Goal: Task Accomplishment & Management: Use online tool/utility

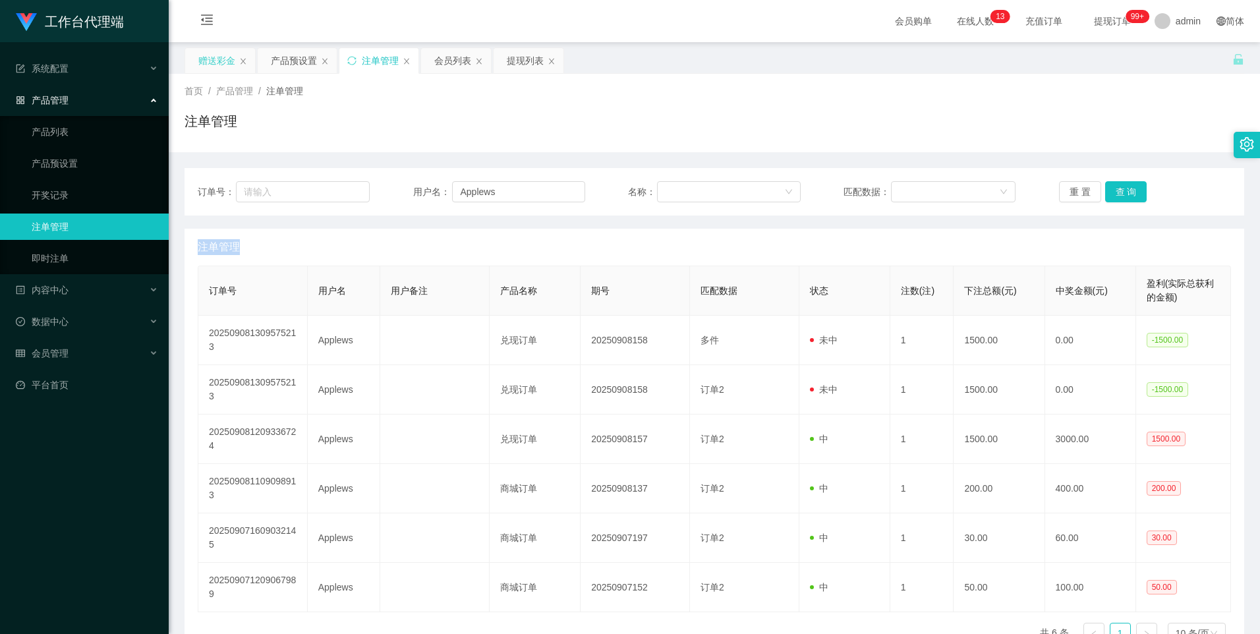
click at [204, 65] on div "赠送彩金" at bounding box center [216, 60] width 37 height 25
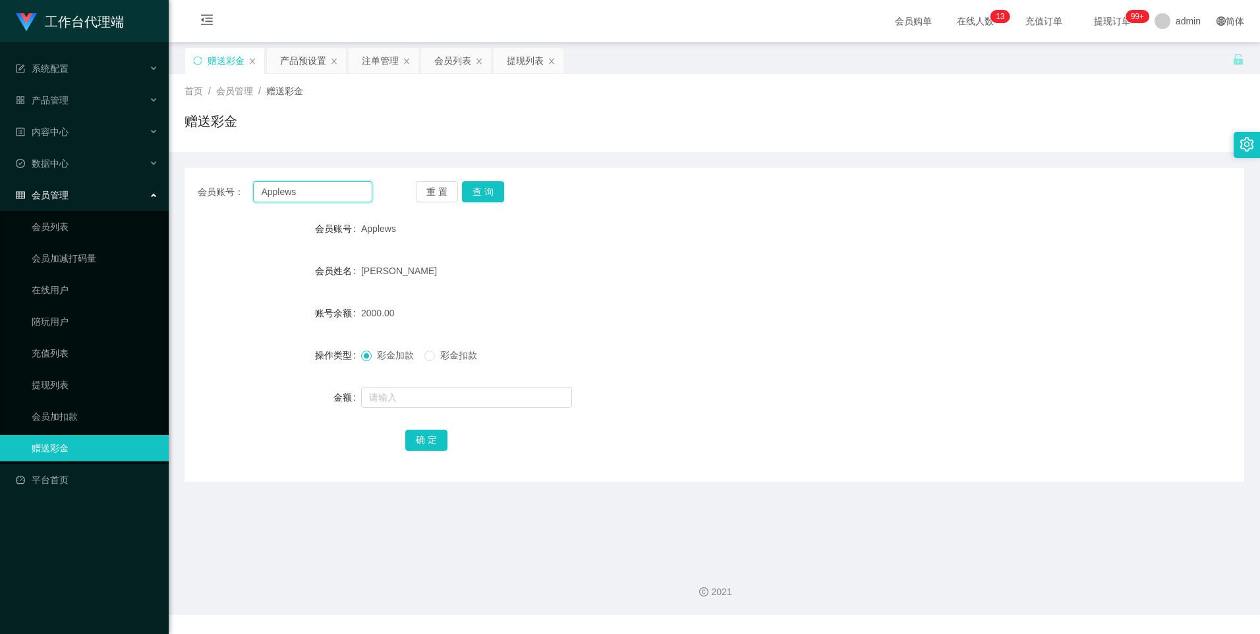
click at [331, 198] on input "Applews" at bounding box center [312, 191] width 119 height 21
click at [498, 198] on button "查 询" at bounding box center [483, 191] width 42 height 21
click at [395, 398] on input "text" at bounding box center [466, 397] width 211 height 21
type input "3000"
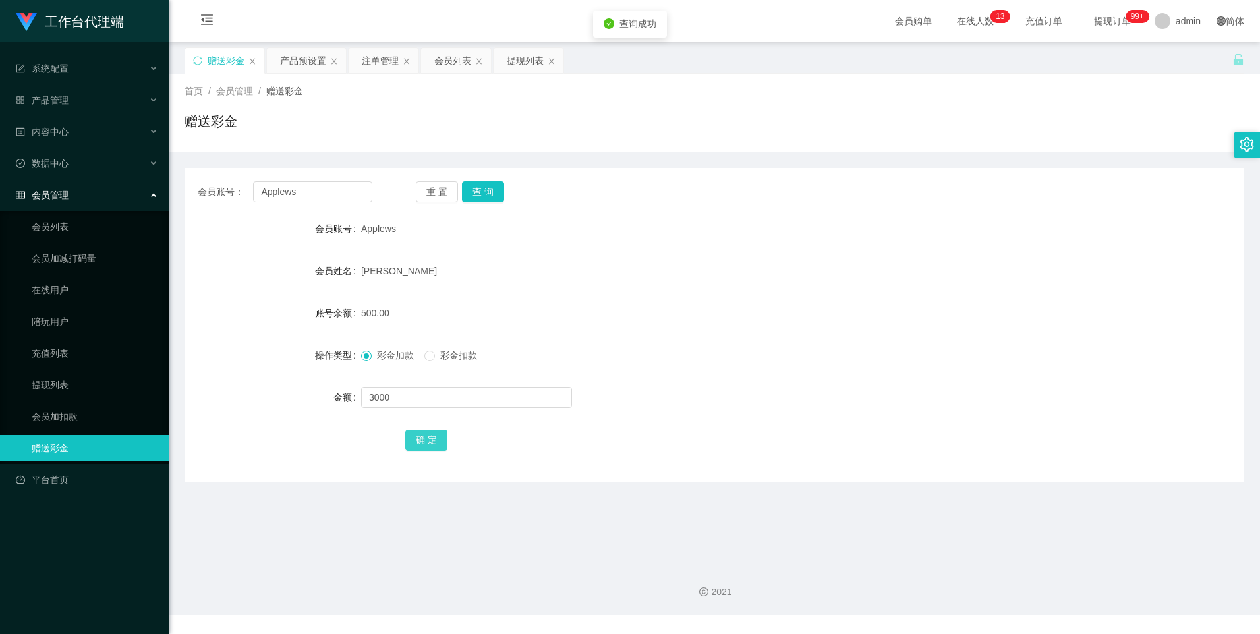
click at [433, 440] on button "确 定" at bounding box center [426, 440] width 42 height 21
click at [477, 187] on button "查 询" at bounding box center [483, 191] width 42 height 21
click at [385, 59] on div "注单管理" at bounding box center [380, 60] width 37 height 25
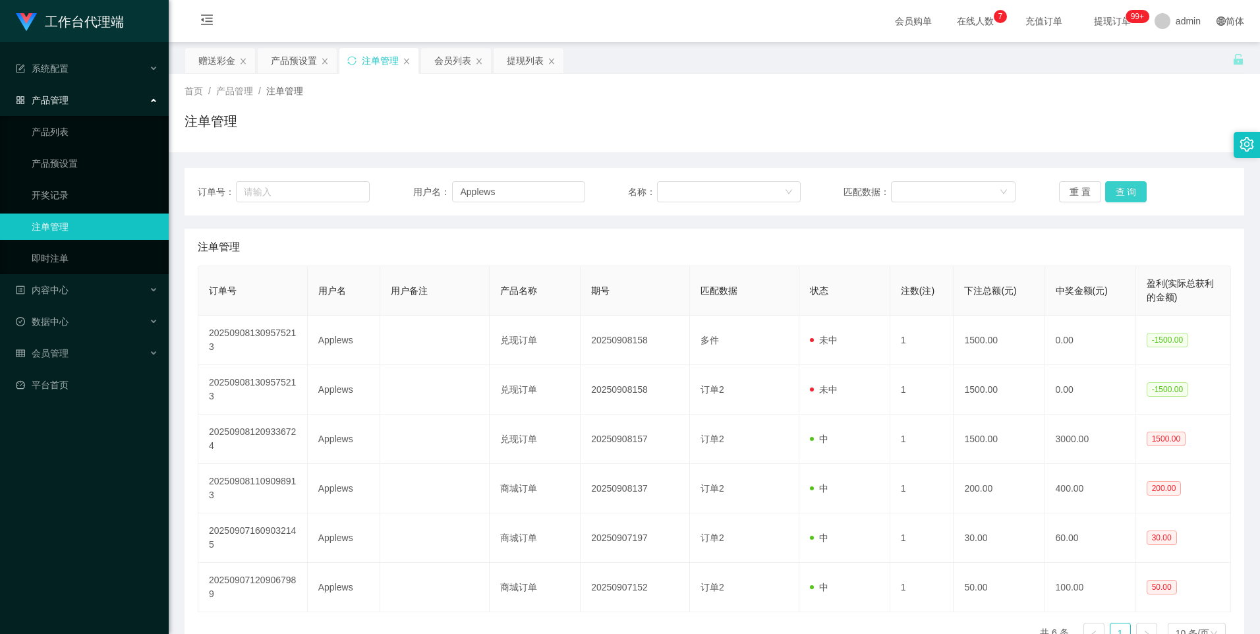
click at [1126, 199] on button "查 询" at bounding box center [1126, 191] width 42 height 21
click at [1126, 198] on button "查 询" at bounding box center [1126, 191] width 42 height 21
click at [287, 45] on main "关闭左侧 关闭右侧 关闭其它 刷新页面 赠送彩金 产品预设置 注单管理 会员列表 提现列表 首页 / 产品管理 / 注单管理 / 注单管理 订单号： 用户名：…" at bounding box center [715, 348] width 1092 height 612
click at [287, 57] on div "产品预设置" at bounding box center [294, 60] width 46 height 25
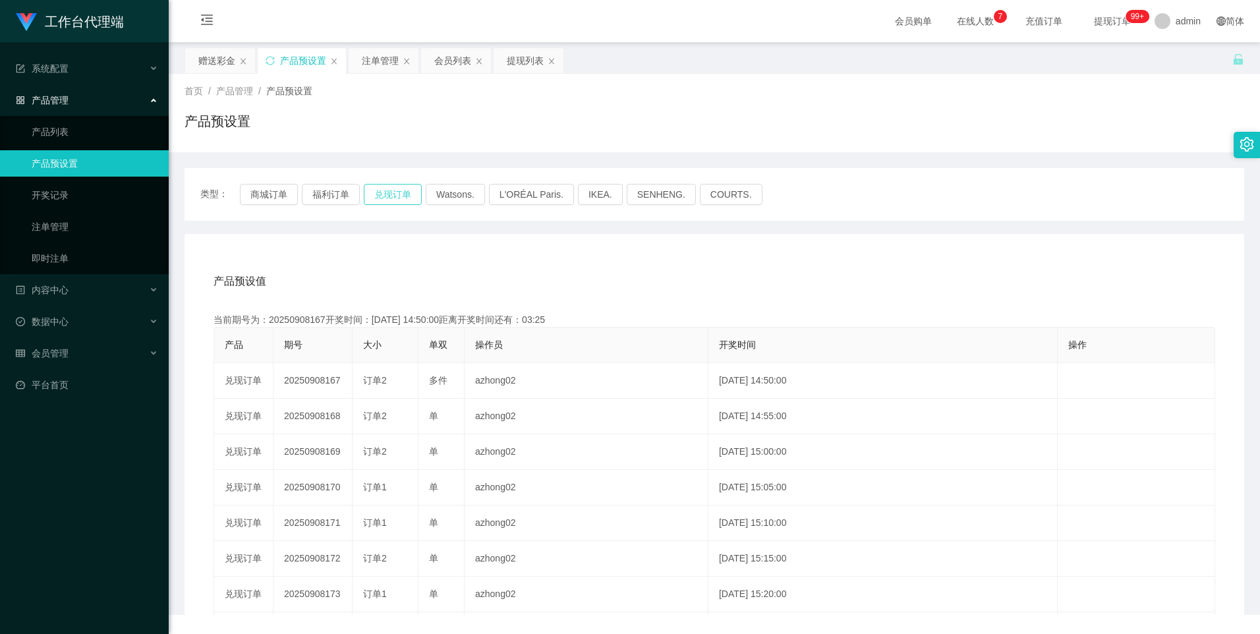
click at [400, 190] on button "兑现订单" at bounding box center [393, 194] width 58 height 21
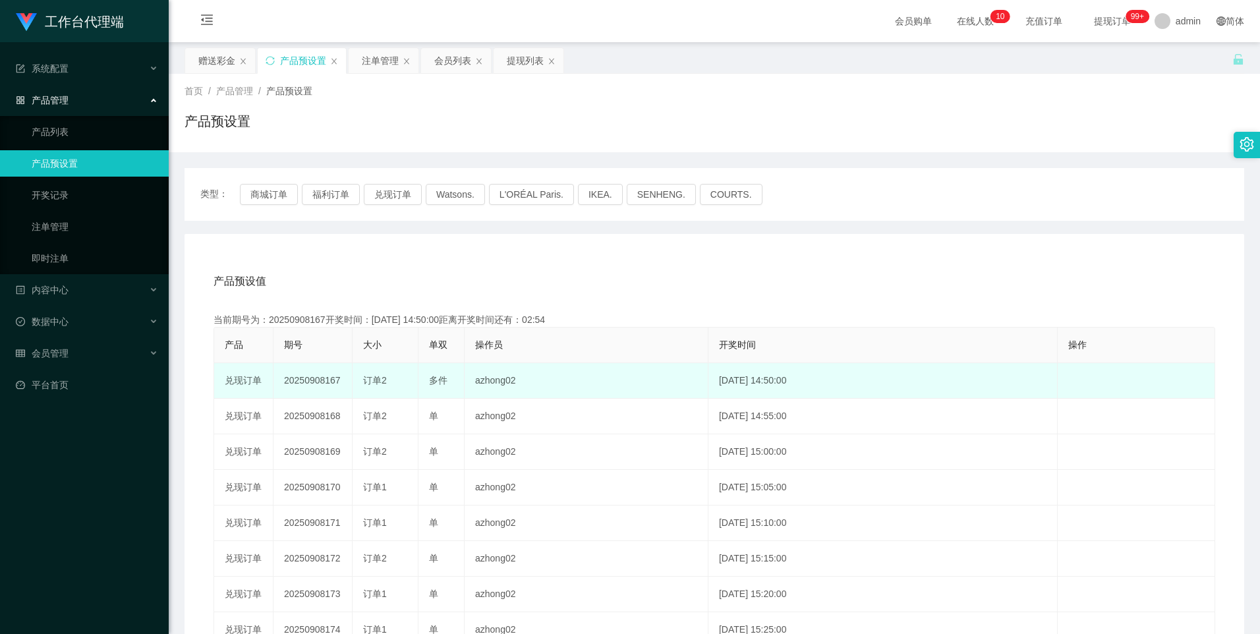
click at [316, 381] on td "20250908167" at bounding box center [313, 381] width 79 height 36
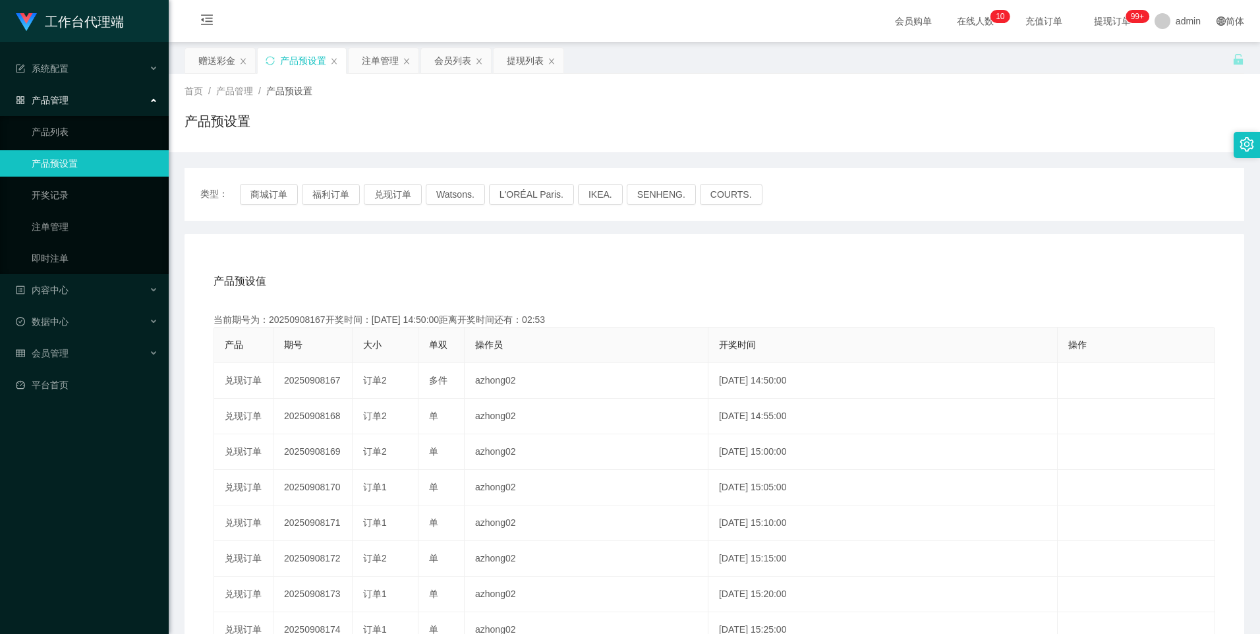
copy td "20250908167"
click at [409, 200] on button "兑现订单" at bounding box center [393, 194] width 58 height 21
click at [372, 62] on div "注单管理" at bounding box center [380, 60] width 37 height 25
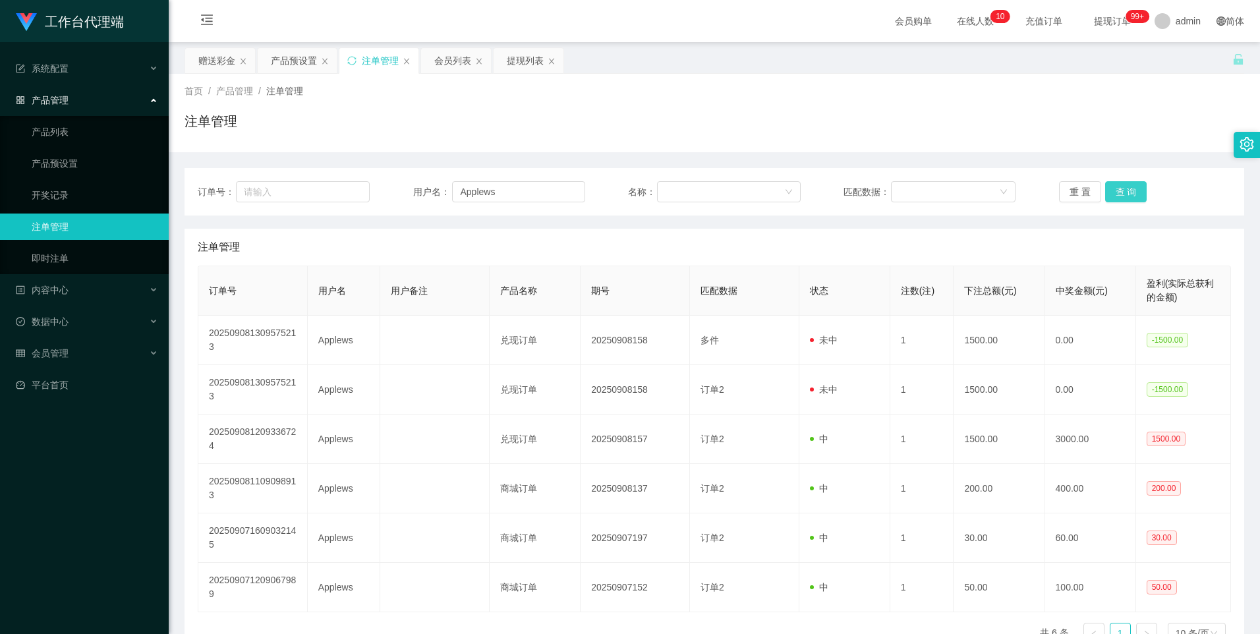
click at [1115, 193] on button "查 询" at bounding box center [1126, 191] width 42 height 21
click at [1127, 188] on button "查 询" at bounding box center [1126, 191] width 42 height 21
click at [1112, 192] on button "查 询" at bounding box center [1126, 191] width 42 height 21
click at [1115, 192] on button "查 询" at bounding box center [1126, 191] width 42 height 21
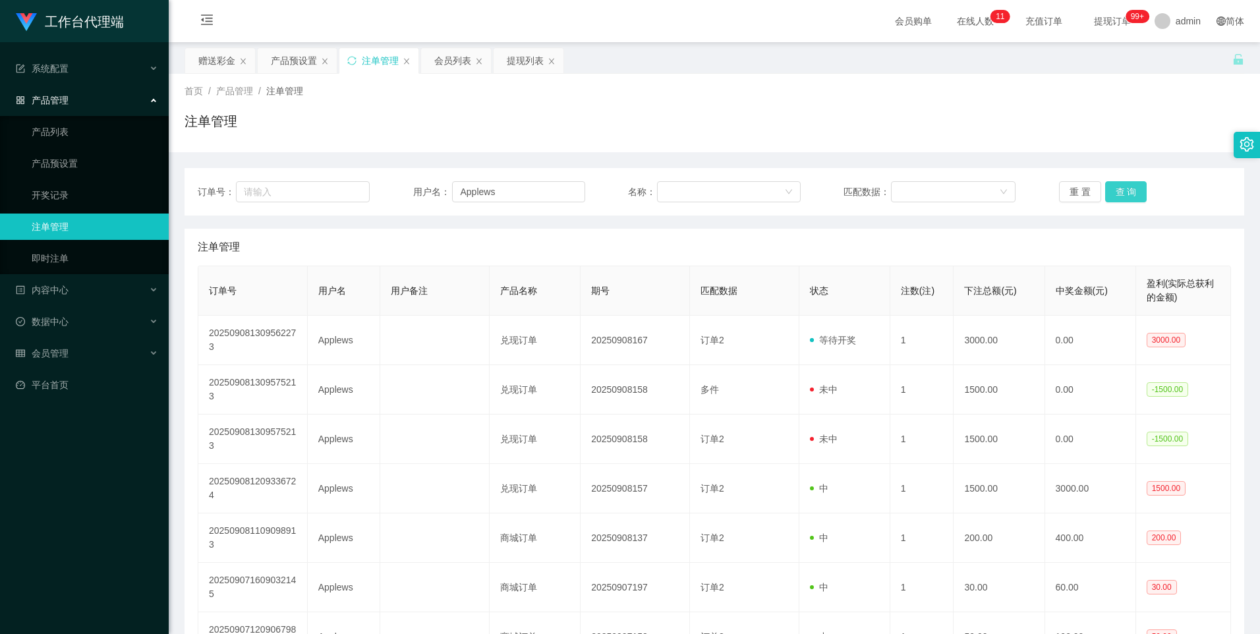
click at [1124, 189] on button "查 询" at bounding box center [1126, 191] width 42 height 21
drag, startPoint x: 1124, startPoint y: 189, endPoint x: 1096, endPoint y: 193, distance: 28.7
click at [1124, 189] on button "查 询" at bounding box center [1126, 191] width 42 height 21
click at [291, 63] on div "产品预设置" at bounding box center [294, 60] width 46 height 25
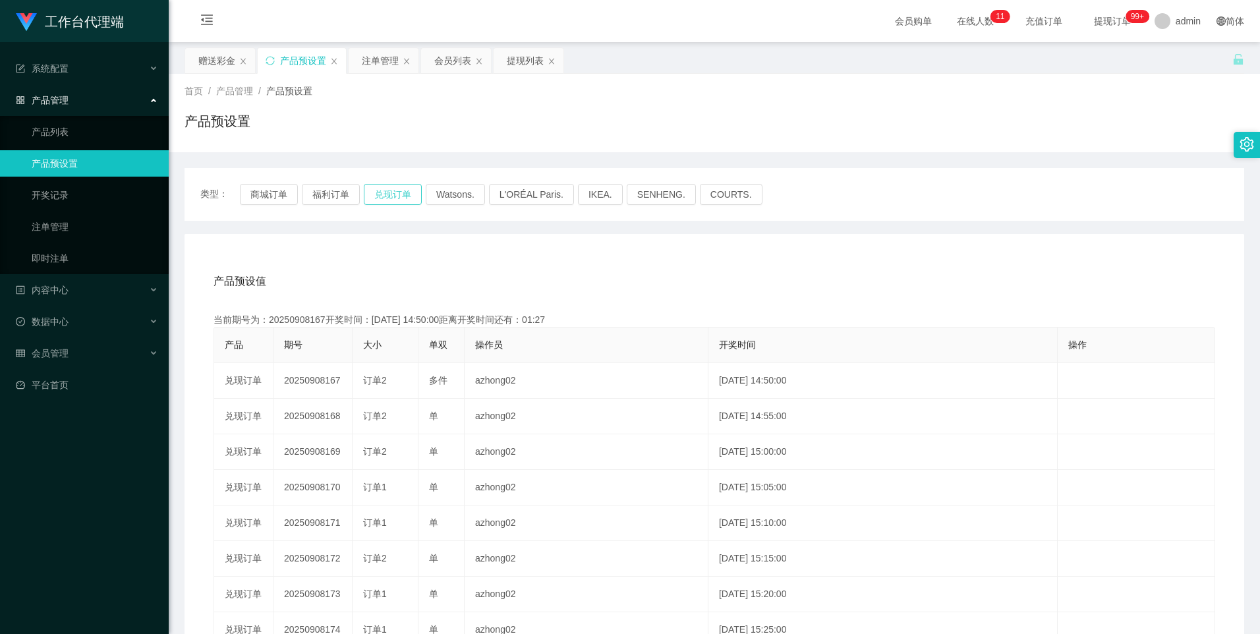
click at [398, 193] on button "兑现订单" at bounding box center [393, 194] width 58 height 21
click at [408, 194] on button "兑现订单" at bounding box center [393, 194] width 58 height 21
click at [405, 190] on button "兑现订单" at bounding box center [393, 194] width 58 height 21
click at [224, 59] on div "赠送彩金" at bounding box center [216, 60] width 37 height 25
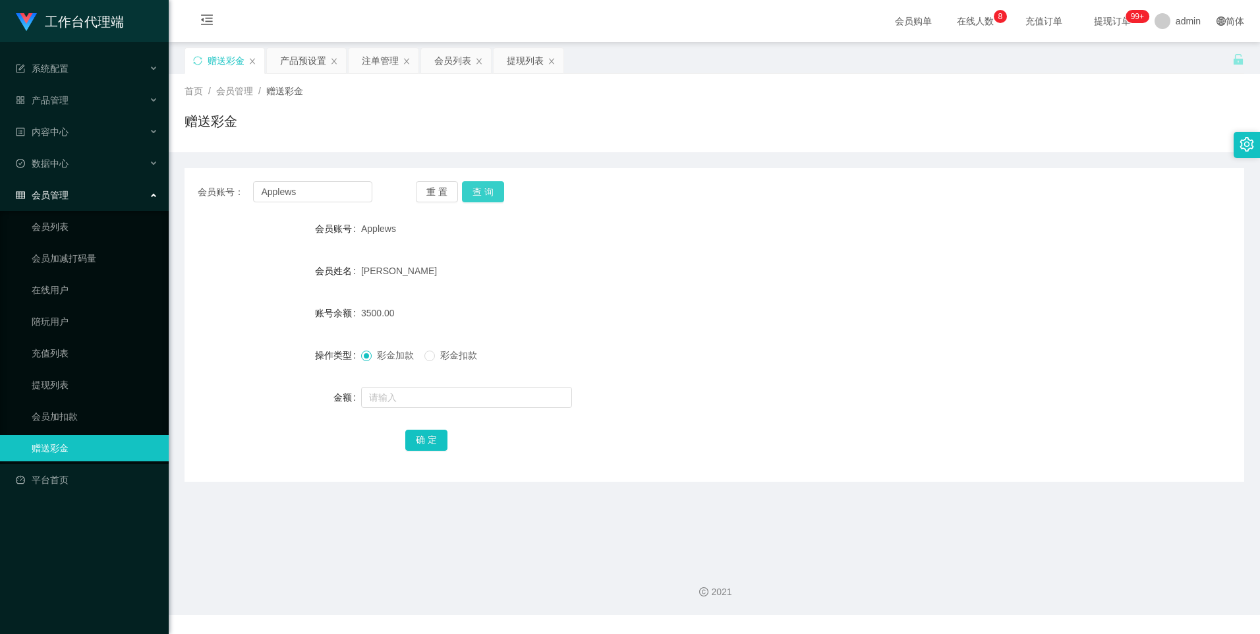
click at [494, 191] on button "查 询" at bounding box center [483, 191] width 42 height 21
